Goal: Information Seeking & Learning: Find specific fact

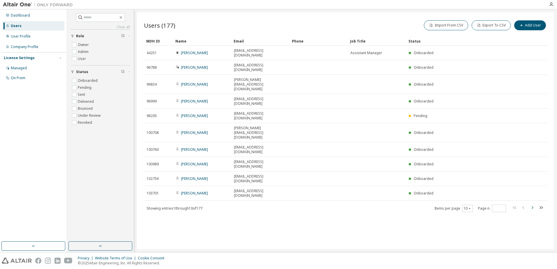
click at [531, 204] on icon "button" at bounding box center [532, 207] width 7 height 7
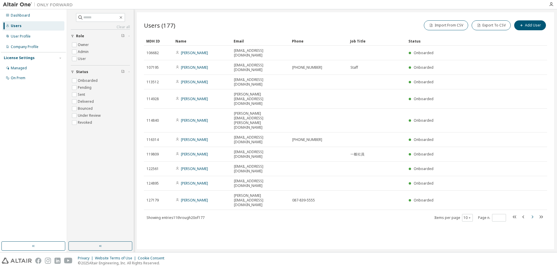
click at [532, 214] on icon "button" at bounding box center [532, 217] width 7 height 7
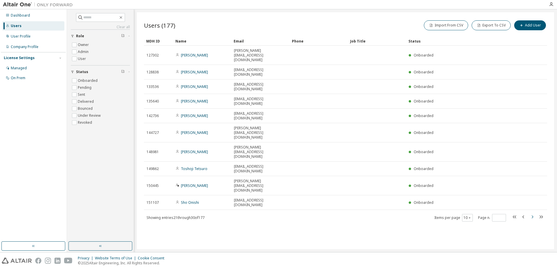
click at [530, 214] on icon "button" at bounding box center [532, 217] width 7 height 7
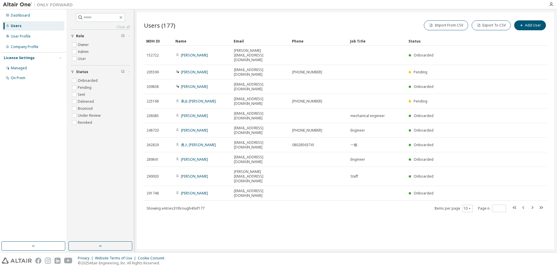
click at [523, 204] on icon "button" at bounding box center [523, 207] width 7 height 7
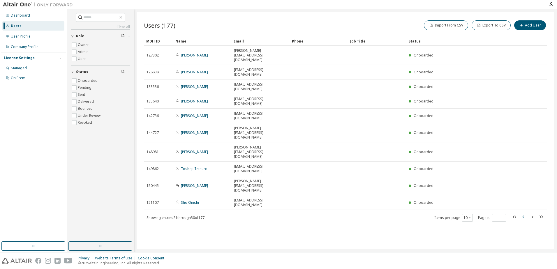
click at [523, 214] on icon "button" at bounding box center [523, 217] width 7 height 7
type input "*"
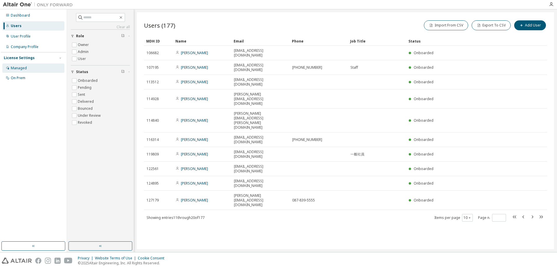
click at [15, 67] on div "Managed" at bounding box center [19, 68] width 16 height 5
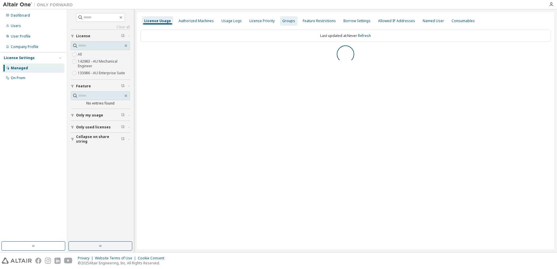
click at [283, 20] on div "Groups" at bounding box center [288, 21] width 13 height 5
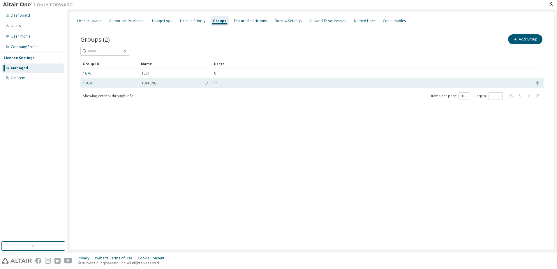
click at [86, 82] on link "17030" at bounding box center [88, 83] width 10 height 5
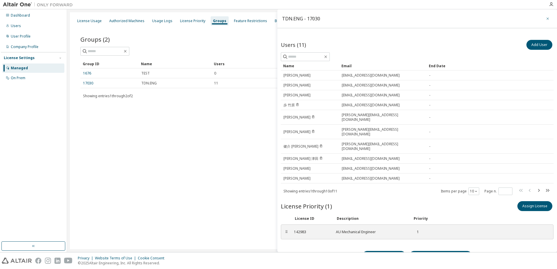
click at [546, 19] on icon "button" at bounding box center [548, 18] width 4 height 5
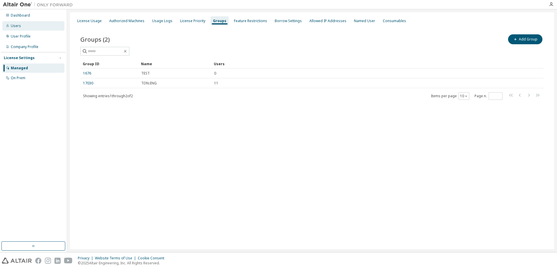
click at [20, 27] on div "Users" at bounding box center [33, 25] width 62 height 9
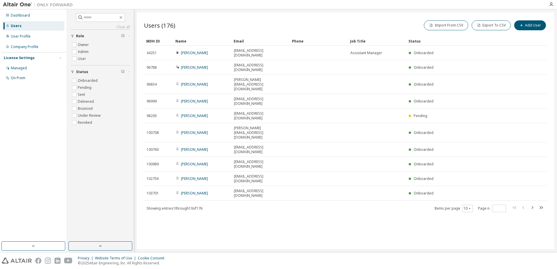
click at [533, 204] on icon "button" at bounding box center [532, 207] width 7 height 7
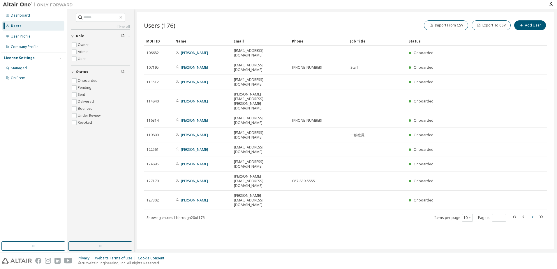
click at [532, 216] on icon "button" at bounding box center [533, 217] width 2 height 3
type input "*"
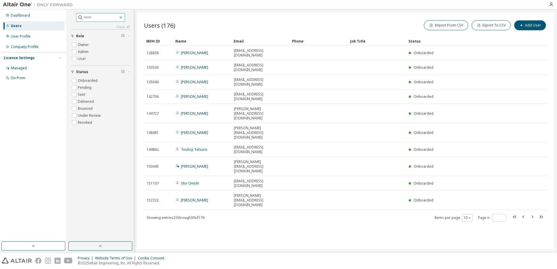
click at [91, 17] on input "text" at bounding box center [100, 18] width 35 height 6
type input "*"
type input "******"
type input "*"
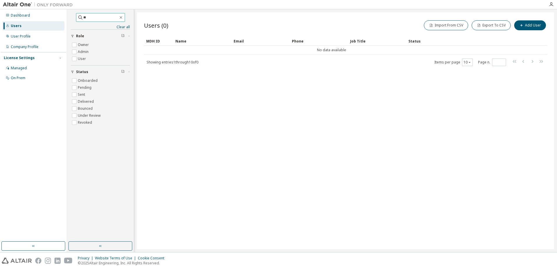
type input "*"
click at [278, 122] on div "Users (0) Import From CSV Export To CSV Add User Clear Load Save Save As Field …" at bounding box center [345, 130] width 417 height 237
click at [20, 24] on div "Users" at bounding box center [16, 26] width 11 height 5
click at [16, 39] on div "User Profile" at bounding box center [33, 36] width 62 height 9
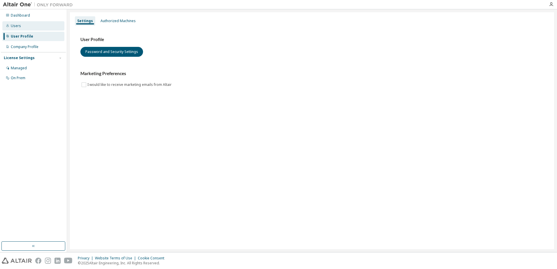
click at [18, 27] on div "Users" at bounding box center [16, 26] width 10 height 5
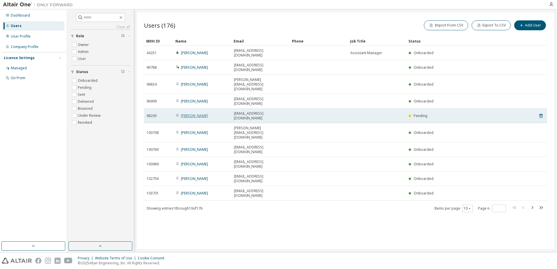
click at [192, 113] on link "Shogo Seki" at bounding box center [194, 115] width 27 height 5
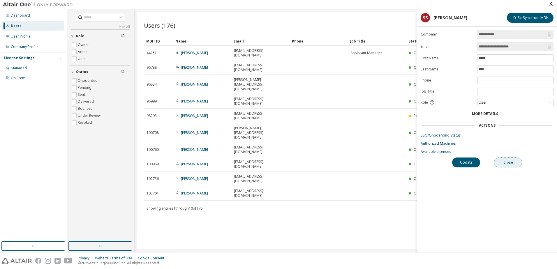
click at [507, 159] on button "Close" at bounding box center [508, 163] width 28 height 10
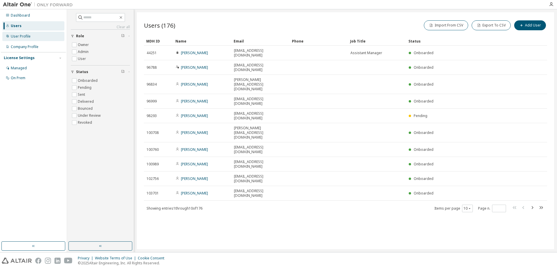
click at [24, 33] on div "User Profile" at bounding box center [33, 36] width 62 height 9
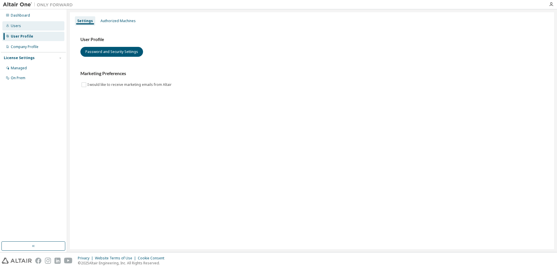
click at [21, 27] on div "Users" at bounding box center [33, 25] width 62 height 9
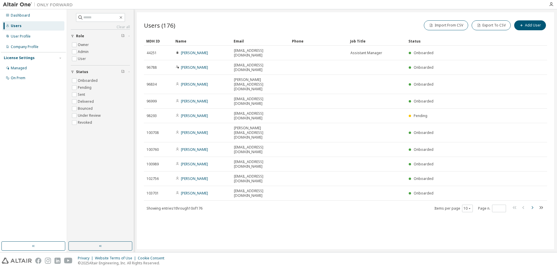
click at [533, 206] on icon "button" at bounding box center [533, 207] width 2 height 3
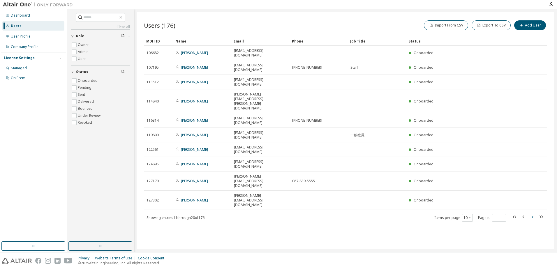
click at [534, 214] on icon "button" at bounding box center [532, 217] width 7 height 7
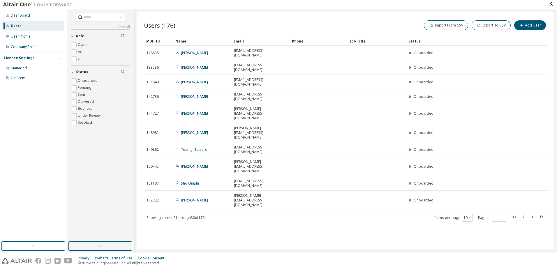
click at [531, 214] on icon "button" at bounding box center [532, 217] width 7 height 7
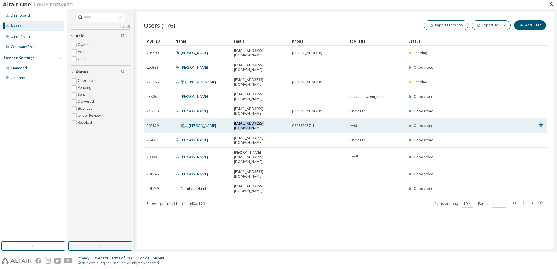
drag, startPoint x: 234, startPoint y: 100, endPoint x: 280, endPoint y: 103, distance: 46.1
click at [280, 119] on td "yuto.nagasato@tadano.com" at bounding box center [260, 126] width 58 height 15
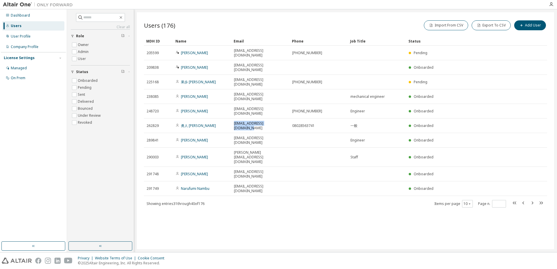
copy span "yuto.nagasato@tadano.com"
click at [533, 200] on icon "button" at bounding box center [532, 203] width 7 height 7
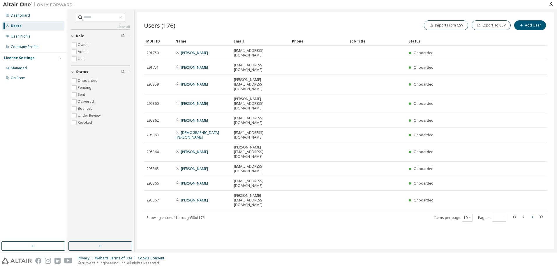
click at [533, 214] on icon "button" at bounding box center [532, 217] width 7 height 7
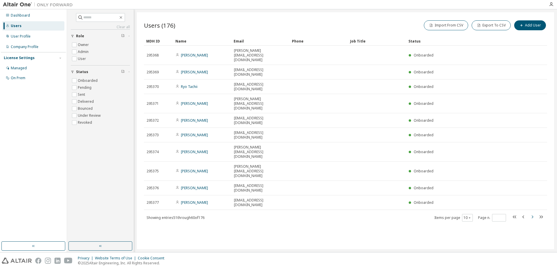
click at [530, 214] on icon "button" at bounding box center [532, 217] width 7 height 7
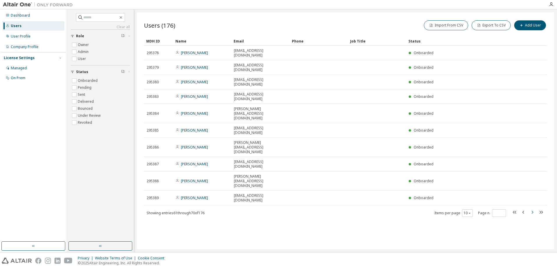
click at [531, 209] on icon "button" at bounding box center [532, 212] width 7 height 7
click at [530, 209] on icon "button" at bounding box center [532, 212] width 7 height 7
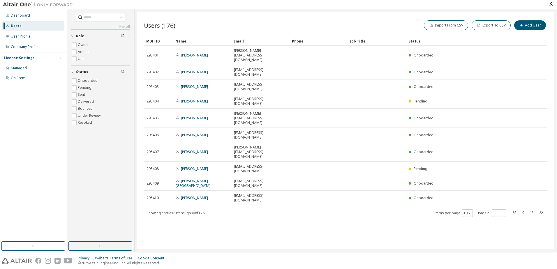
click at [532, 211] on icon "button" at bounding box center [533, 212] width 2 height 3
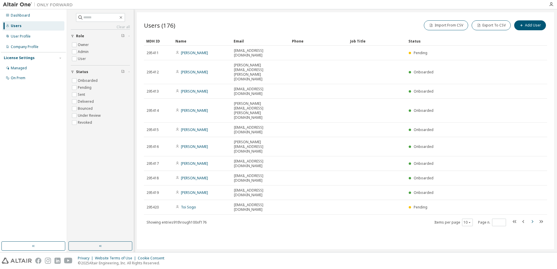
click at [533, 218] on icon "button" at bounding box center [532, 221] width 7 height 7
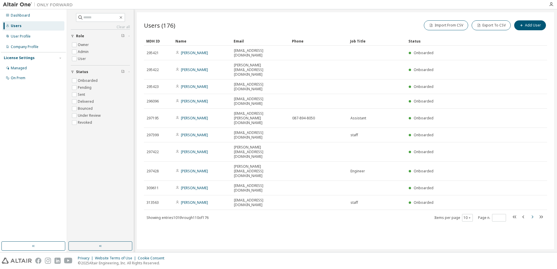
click at [533, 216] on icon "button" at bounding box center [533, 217] width 2 height 3
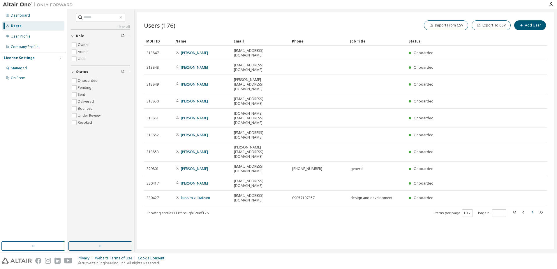
click at [530, 209] on icon "button" at bounding box center [532, 212] width 7 height 7
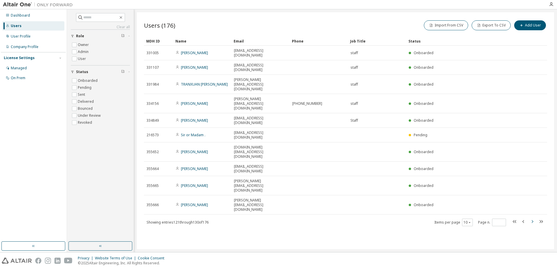
click at [533, 218] on icon "button" at bounding box center [532, 221] width 7 height 7
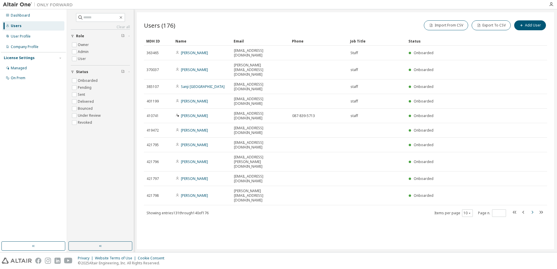
click at [532, 209] on icon "button" at bounding box center [532, 212] width 7 height 7
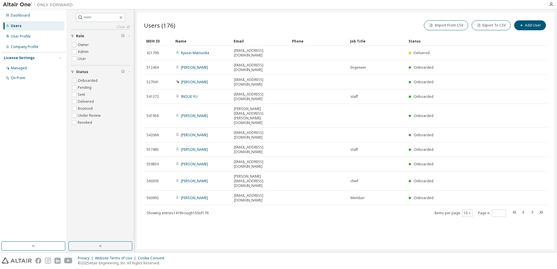
click at [533, 209] on icon "button" at bounding box center [532, 212] width 7 height 7
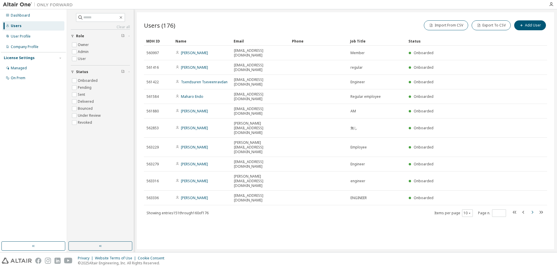
click at [531, 209] on icon "button" at bounding box center [532, 212] width 7 height 7
type input "**"
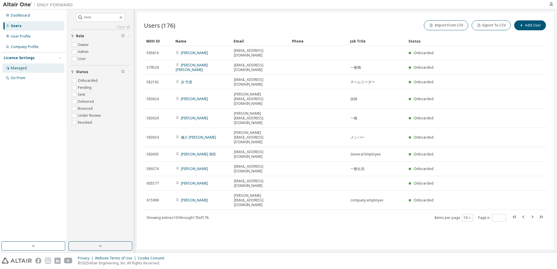
click at [21, 69] on div "Managed" at bounding box center [19, 68] width 16 height 5
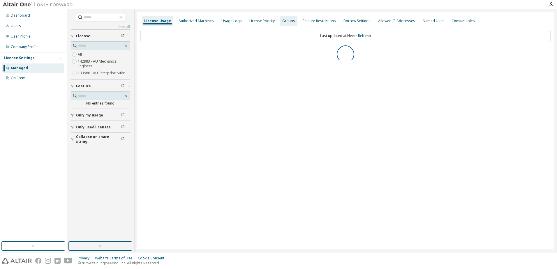
click at [283, 20] on div "Groups" at bounding box center [288, 21] width 13 height 5
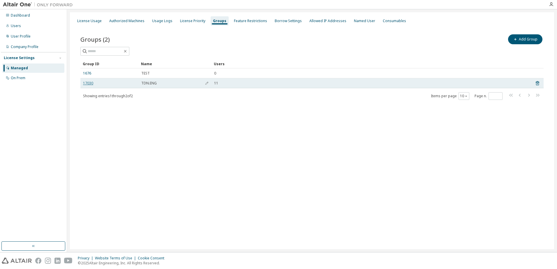
click at [86, 82] on link "17030" at bounding box center [88, 83] width 10 height 5
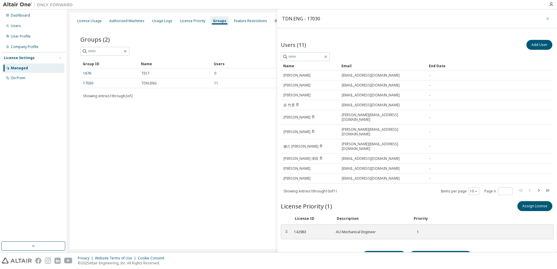
click at [546, 18] on icon "button" at bounding box center [548, 18] width 4 height 5
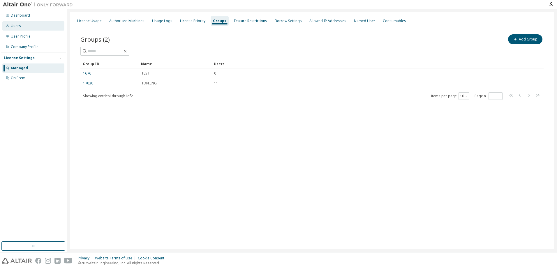
click at [17, 28] on div "Users" at bounding box center [16, 26] width 10 height 5
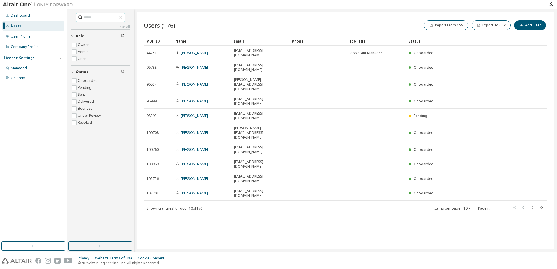
click at [103, 20] on input "text" at bounding box center [100, 18] width 35 height 6
type input "*"
type input "*********"
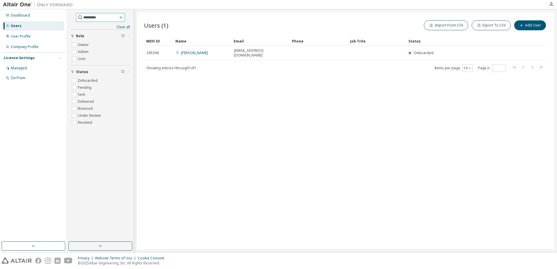
click at [123, 17] on icon "button" at bounding box center [121, 17] width 5 height 5
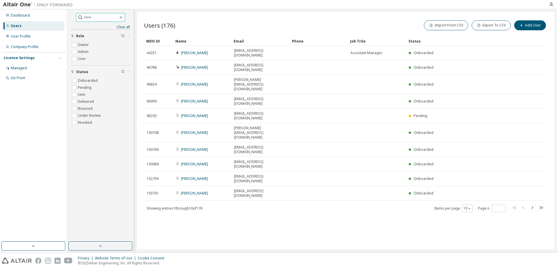
click at [533, 206] on icon "button" at bounding box center [533, 207] width 2 height 3
type input "*"
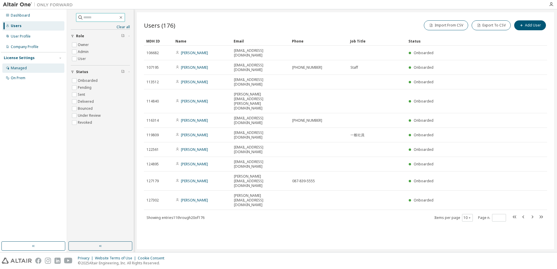
click at [23, 67] on div "Managed" at bounding box center [19, 68] width 16 height 5
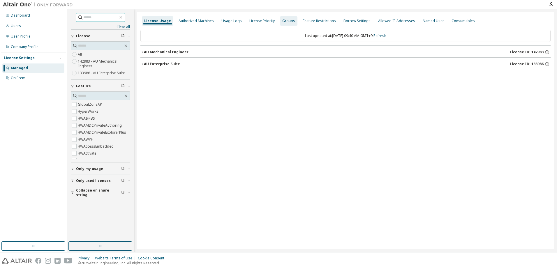
click at [284, 24] on div "Groups" at bounding box center [288, 20] width 17 height 9
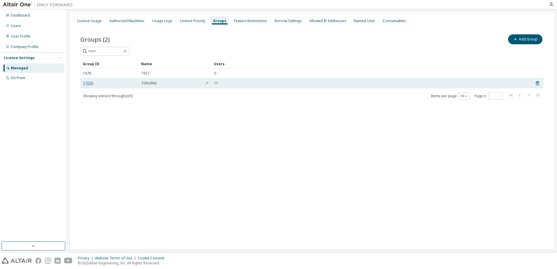
click at [90, 83] on link "17030" at bounding box center [88, 83] width 10 height 5
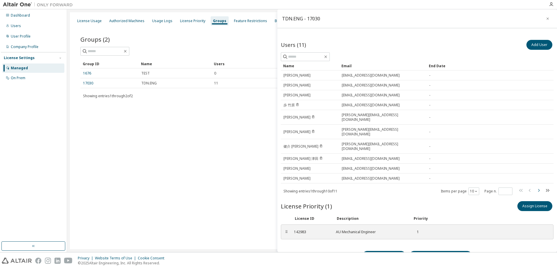
click at [536, 187] on icon "button" at bounding box center [538, 190] width 7 height 7
type input "*"
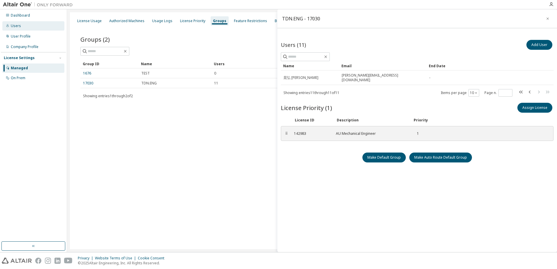
click at [17, 26] on div "Users" at bounding box center [16, 26] width 10 height 5
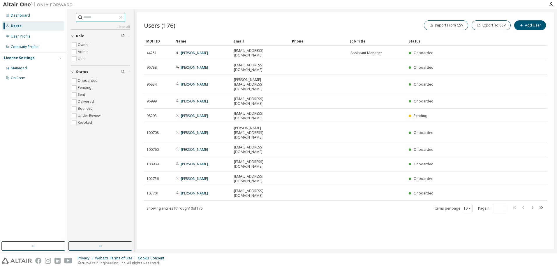
click at [100, 20] on input "text" at bounding box center [100, 18] width 35 height 6
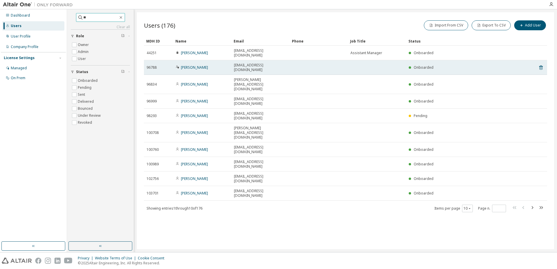
type input "*"
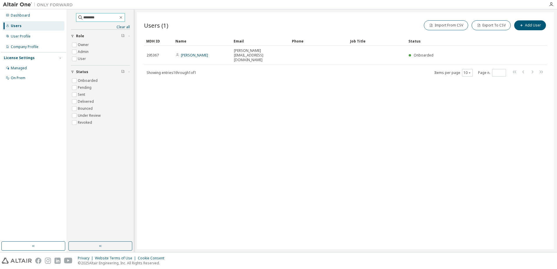
click at [105, 17] on input "********" at bounding box center [100, 18] width 35 height 6
drag, startPoint x: 92, startPoint y: 17, endPoint x: 66, endPoint y: 17, distance: 25.9
click at [66, 17] on div "Dashboard Users User Profile Company Profile License Settings Managed On Prem *…" at bounding box center [278, 130] width 557 height 243
drag, startPoint x: 103, startPoint y: 18, endPoint x: 52, endPoint y: 16, distance: 51.0
click at [52, 16] on div "Dashboard Users User Profile Company Profile License Settings Managed On Prem *…" at bounding box center [278, 130] width 557 height 243
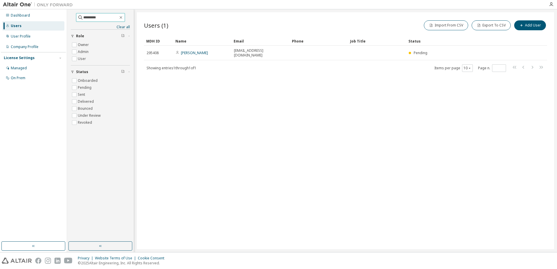
type input "*********"
click at [20, 29] on div "Users" at bounding box center [33, 25] width 62 height 9
click at [15, 27] on div "Users" at bounding box center [16, 26] width 11 height 5
click at [123, 19] on icon "button" at bounding box center [121, 17] width 5 height 5
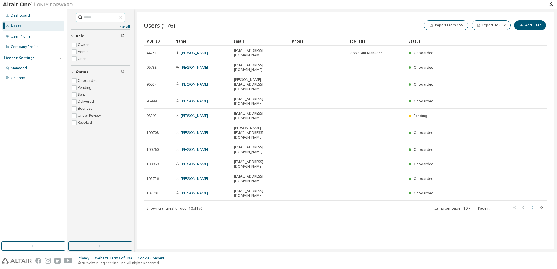
click at [531, 204] on icon "button" at bounding box center [532, 207] width 7 height 7
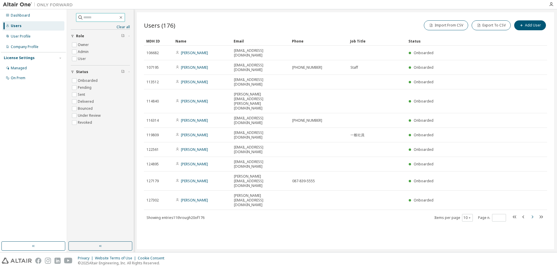
click at [531, 214] on icon "button" at bounding box center [532, 217] width 7 height 7
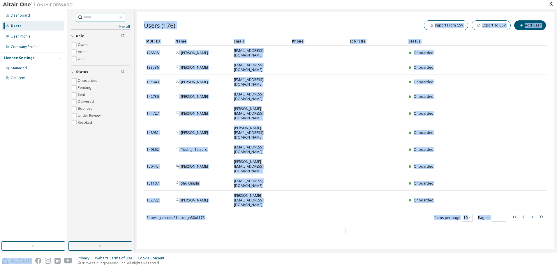
click at [531, 214] on icon "button" at bounding box center [532, 217] width 7 height 7
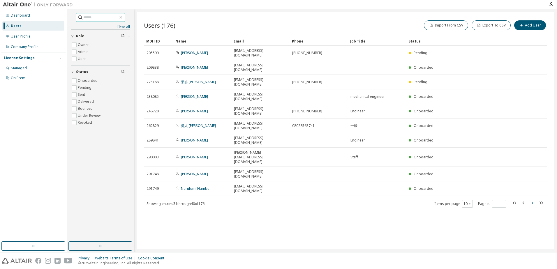
click at [531, 200] on icon "button" at bounding box center [532, 203] width 7 height 7
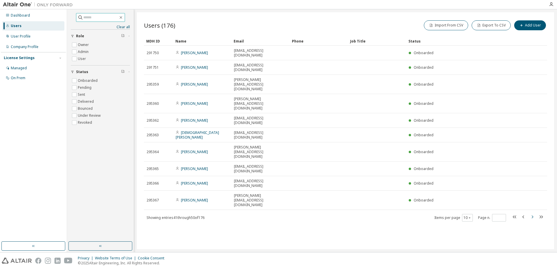
click at [531, 214] on icon "button" at bounding box center [532, 217] width 7 height 7
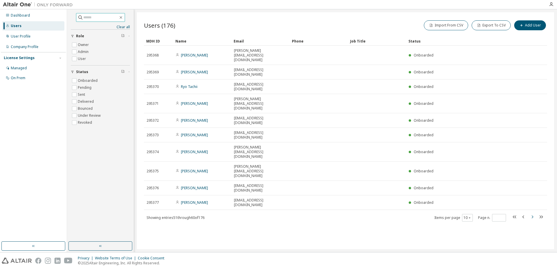
click at [532, 216] on icon "button" at bounding box center [533, 217] width 2 height 3
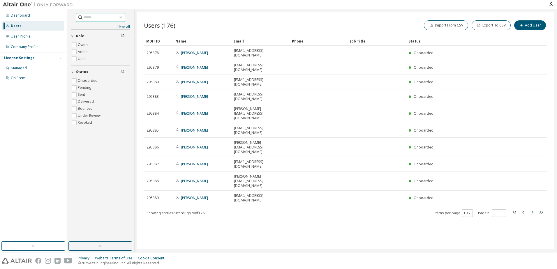
click at [532, 211] on icon "button" at bounding box center [533, 212] width 2 height 3
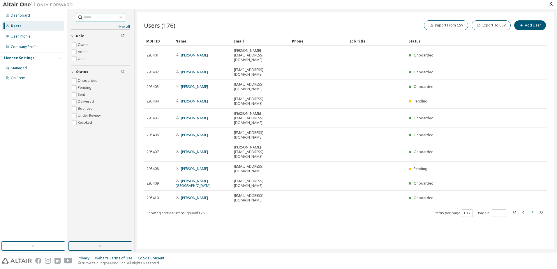
click at [532, 211] on icon "button" at bounding box center [533, 212] width 2 height 3
type input "**"
